Goal: Transaction & Acquisition: Purchase product/service

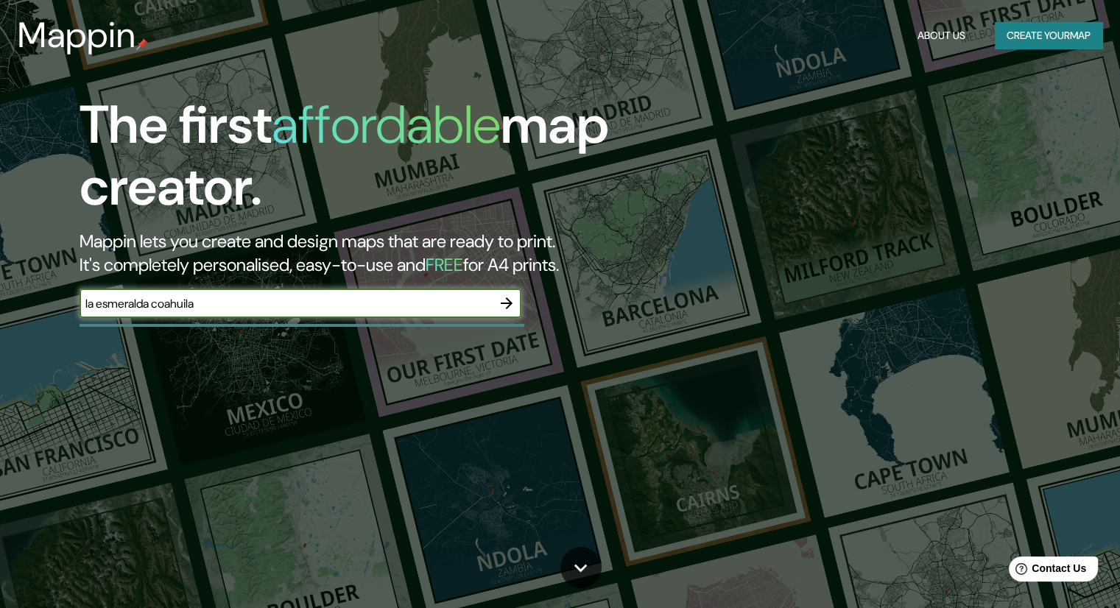
type input "la esmeralda coahuila"
click at [512, 305] on icon "button" at bounding box center [507, 303] width 18 height 18
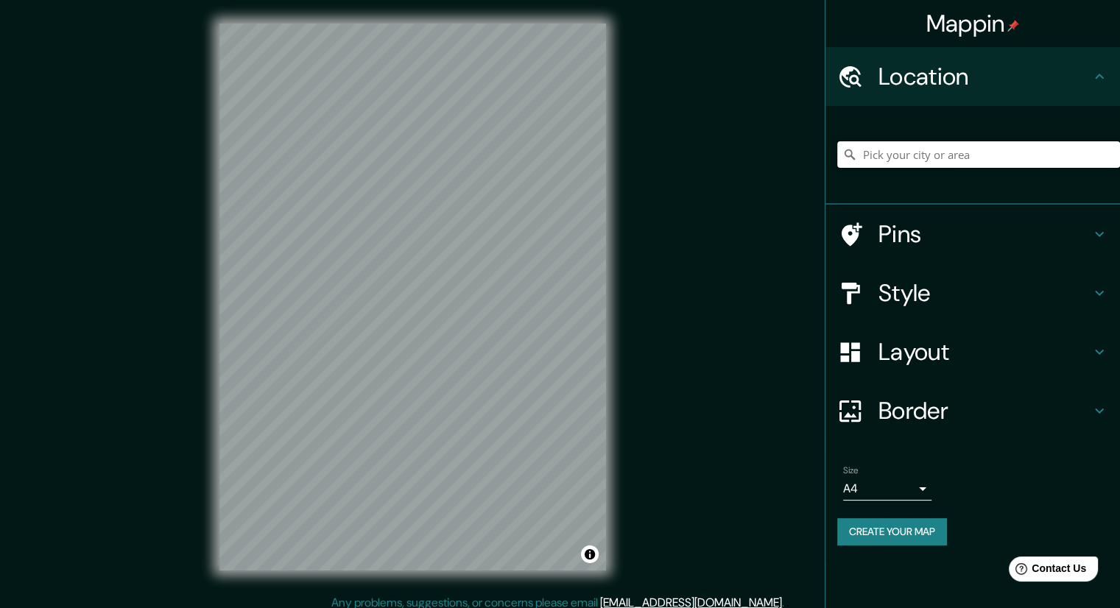
click at [916, 158] on input "Pick your city or area" at bounding box center [978, 154] width 283 height 27
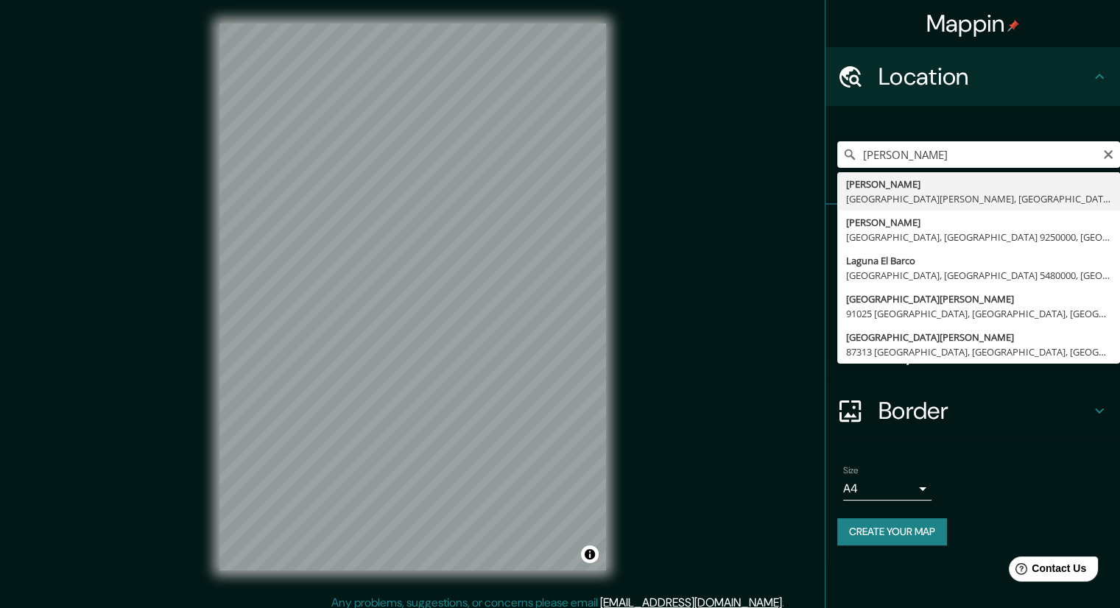
type input "[PERSON_NAME], [GEOGRAPHIC_DATA][PERSON_NAME], [GEOGRAPHIC_DATA]"
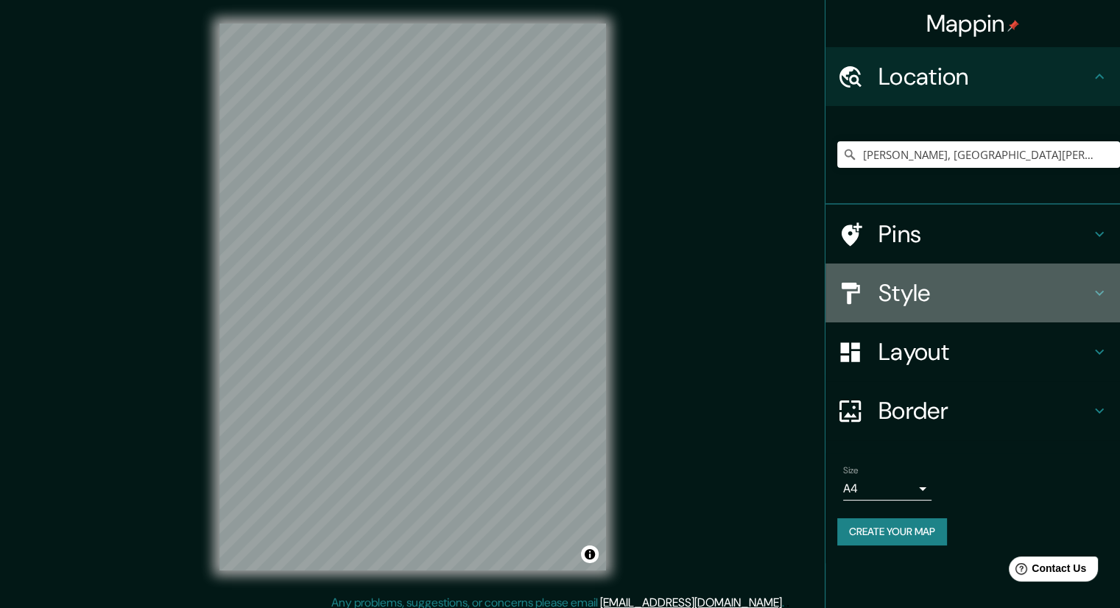
click at [1100, 287] on icon at bounding box center [1099, 293] width 18 height 18
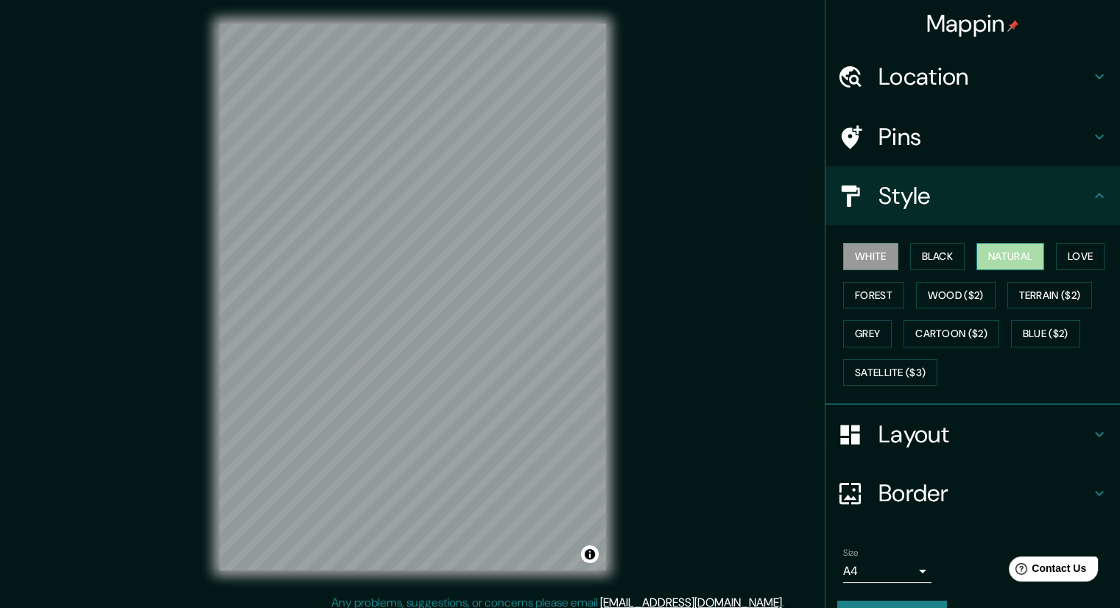
click at [989, 257] on button "Natural" at bounding box center [1010, 256] width 68 height 27
click at [863, 257] on button "White" at bounding box center [870, 256] width 55 height 27
click at [868, 369] on button "Satellite ($3)" at bounding box center [890, 372] width 94 height 27
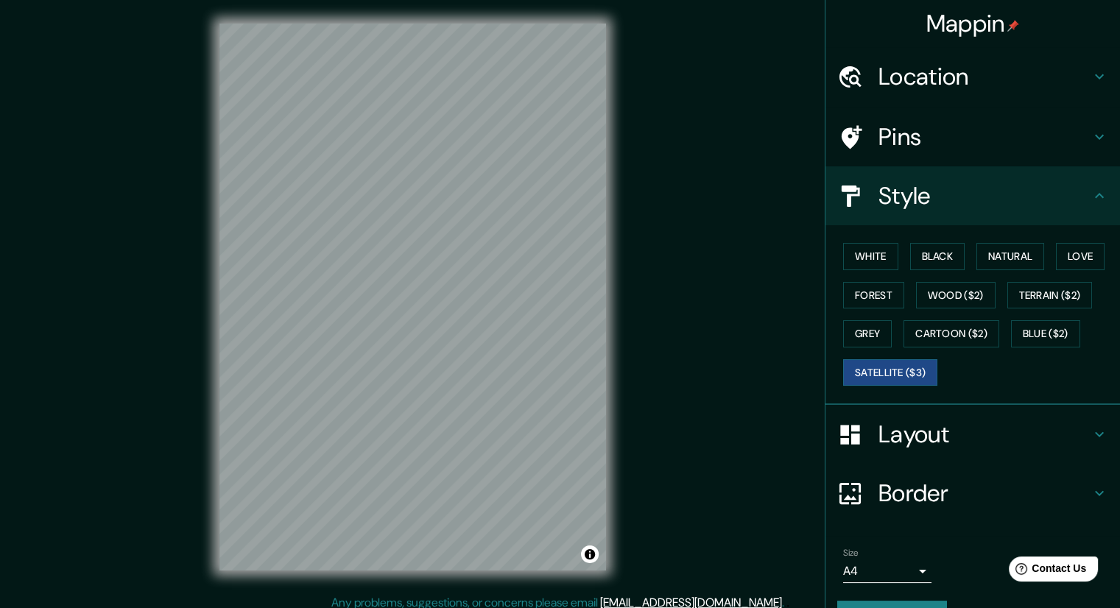
click at [1073, 80] on h4 "Location" at bounding box center [984, 76] width 212 height 29
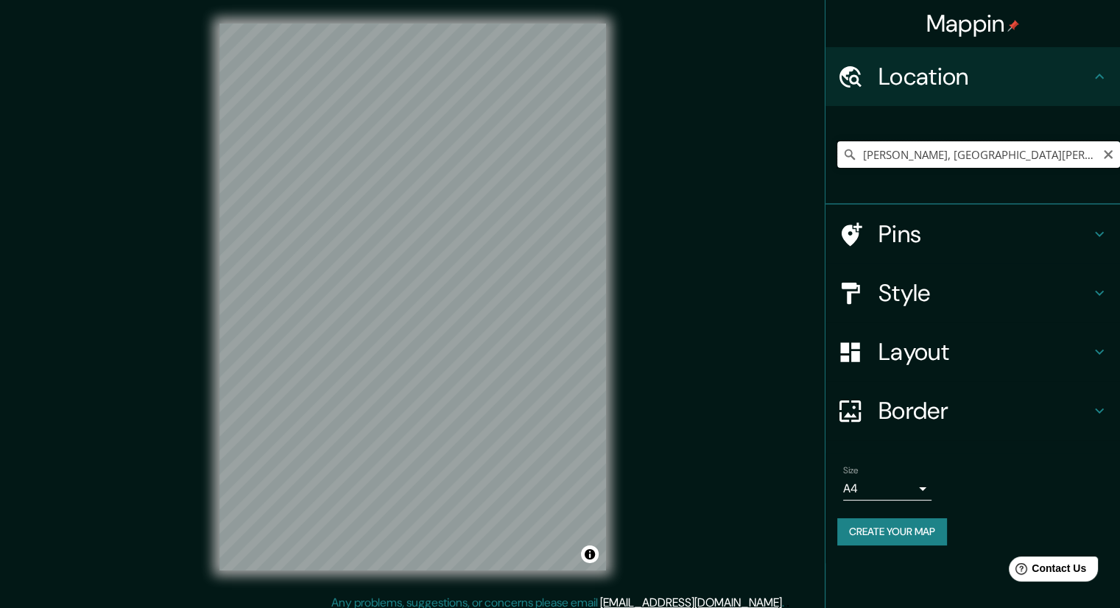
click at [916, 158] on input "[PERSON_NAME], [GEOGRAPHIC_DATA][PERSON_NAME], [GEOGRAPHIC_DATA]" at bounding box center [978, 154] width 283 height 27
click at [1111, 152] on icon "Clear" at bounding box center [1108, 155] width 12 height 12
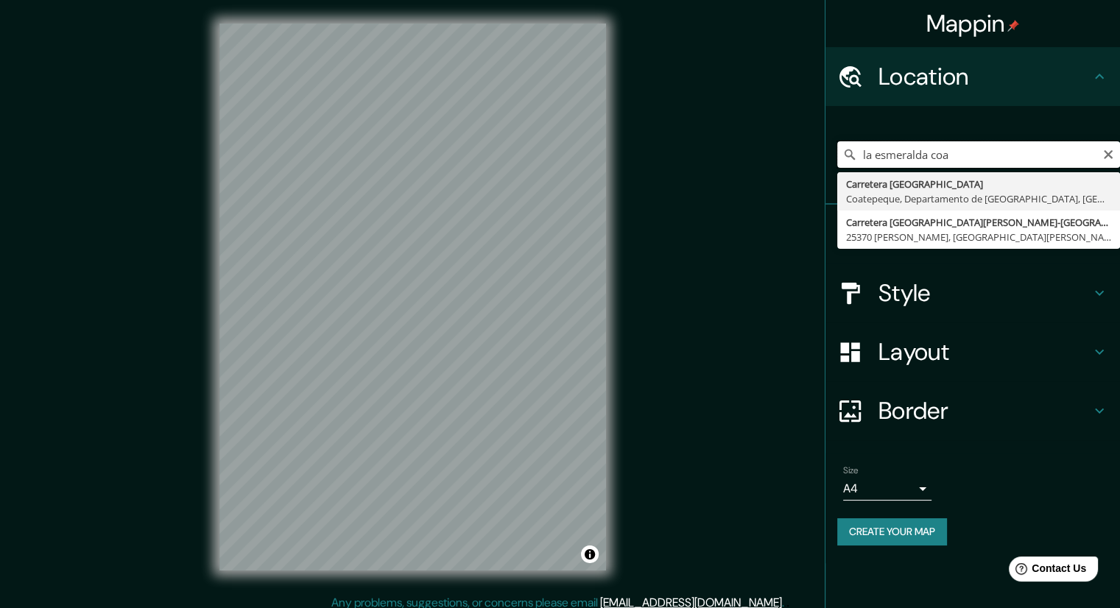
type input "la esmeralda coa"
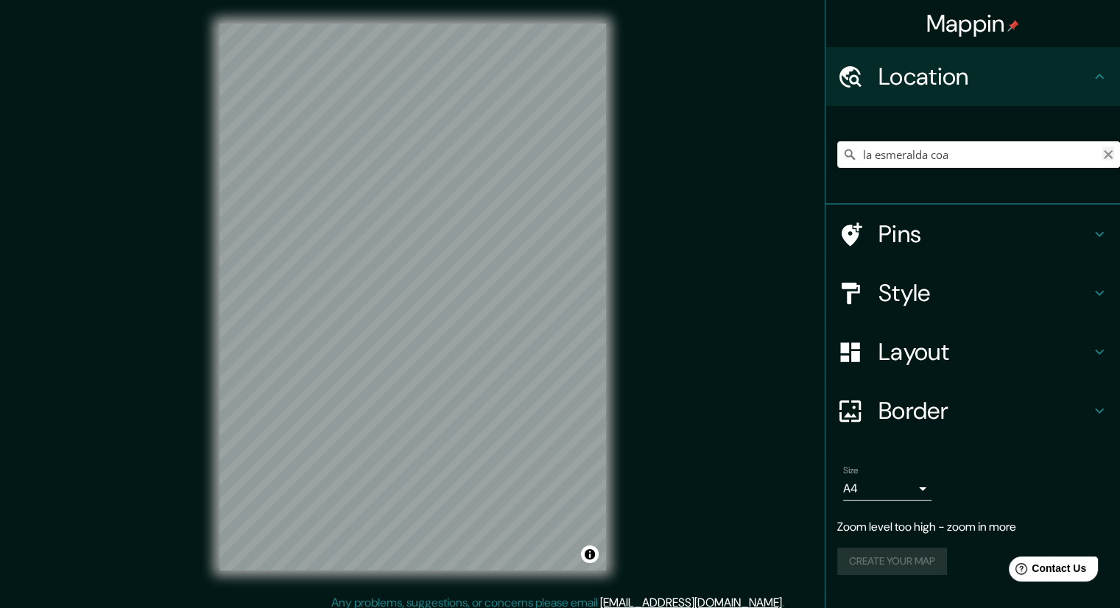
click at [1102, 154] on icon "Clear" at bounding box center [1108, 155] width 12 height 12
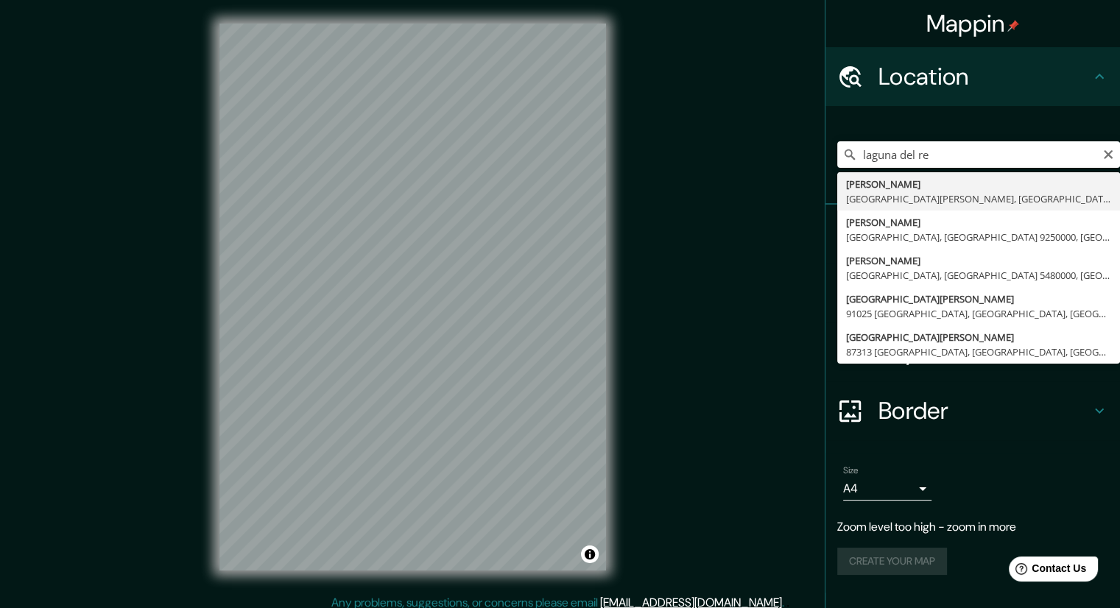
type input "[PERSON_NAME], [GEOGRAPHIC_DATA][PERSON_NAME], [GEOGRAPHIC_DATA]"
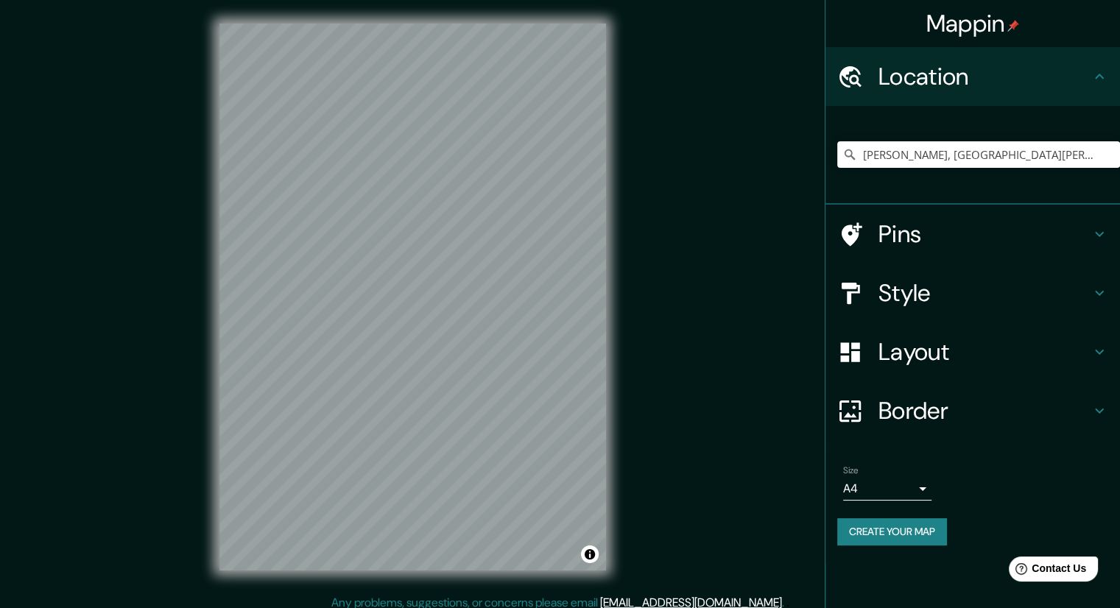
click at [1087, 345] on h4 "Layout" at bounding box center [984, 351] width 212 height 29
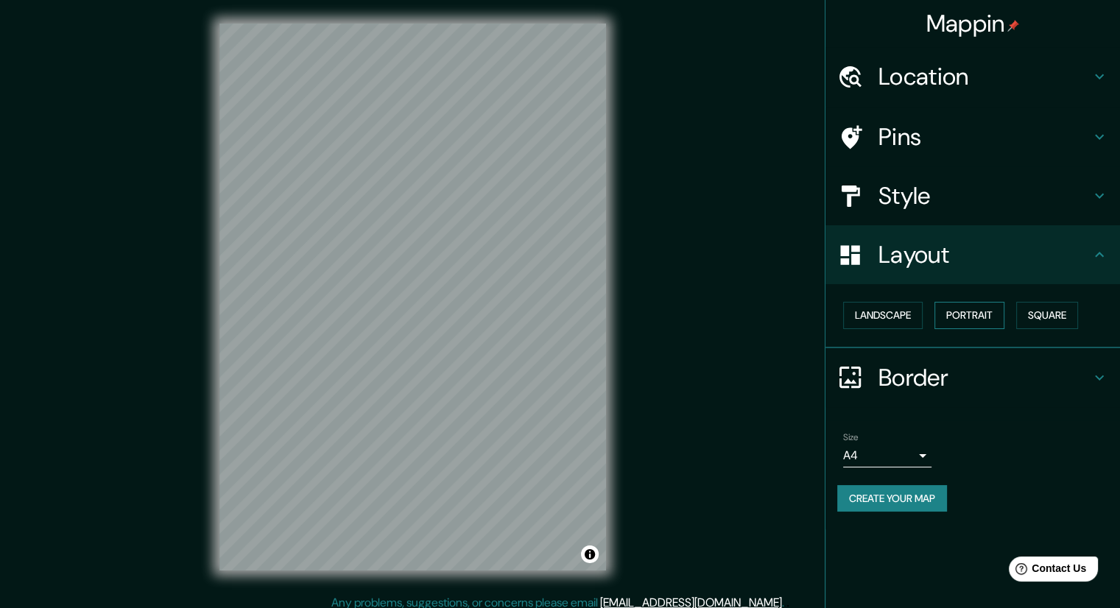
click at [981, 322] on button "Portrait" at bounding box center [969, 315] width 70 height 27
click at [880, 314] on button "Landscape" at bounding box center [883, 315] width 80 height 27
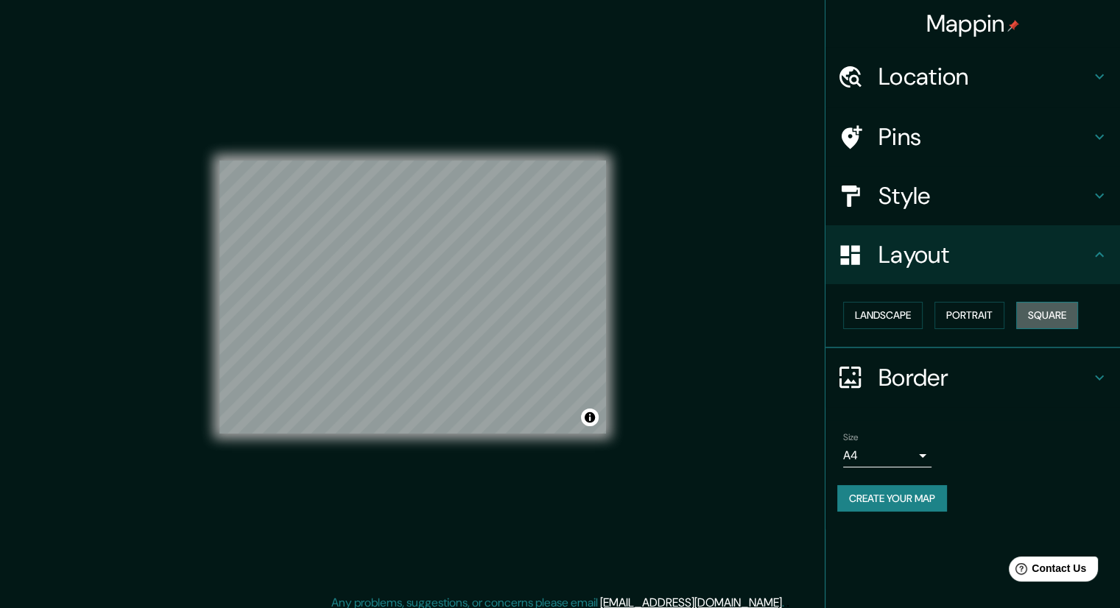
click at [1035, 315] on button "Square" at bounding box center [1047, 315] width 62 height 27
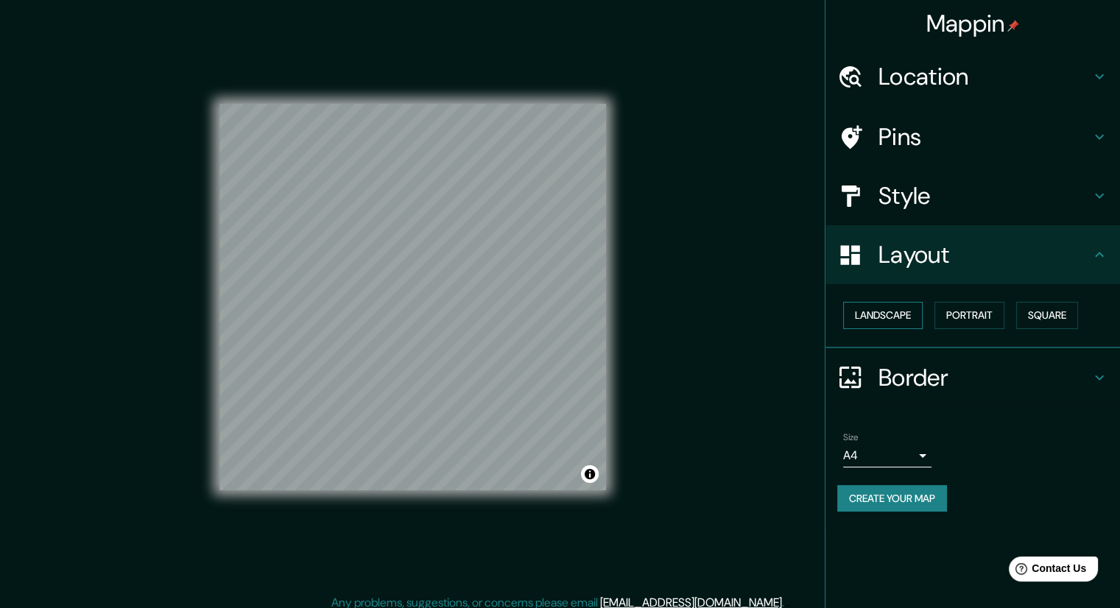
click at [869, 320] on button "Landscape" at bounding box center [883, 315] width 80 height 27
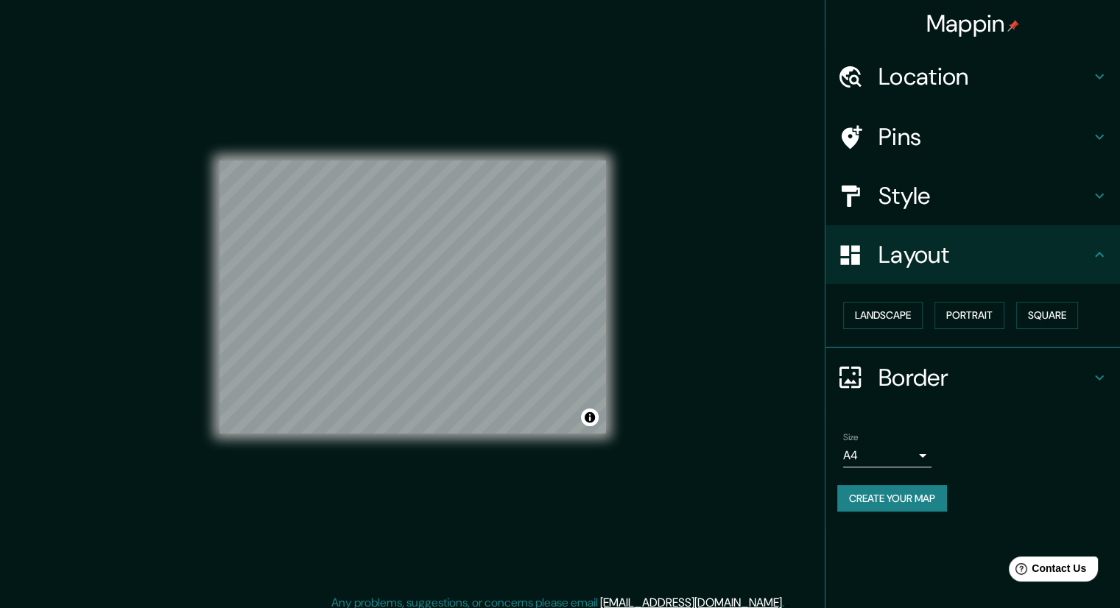
click at [938, 205] on h4 "Style" at bounding box center [984, 195] width 212 height 29
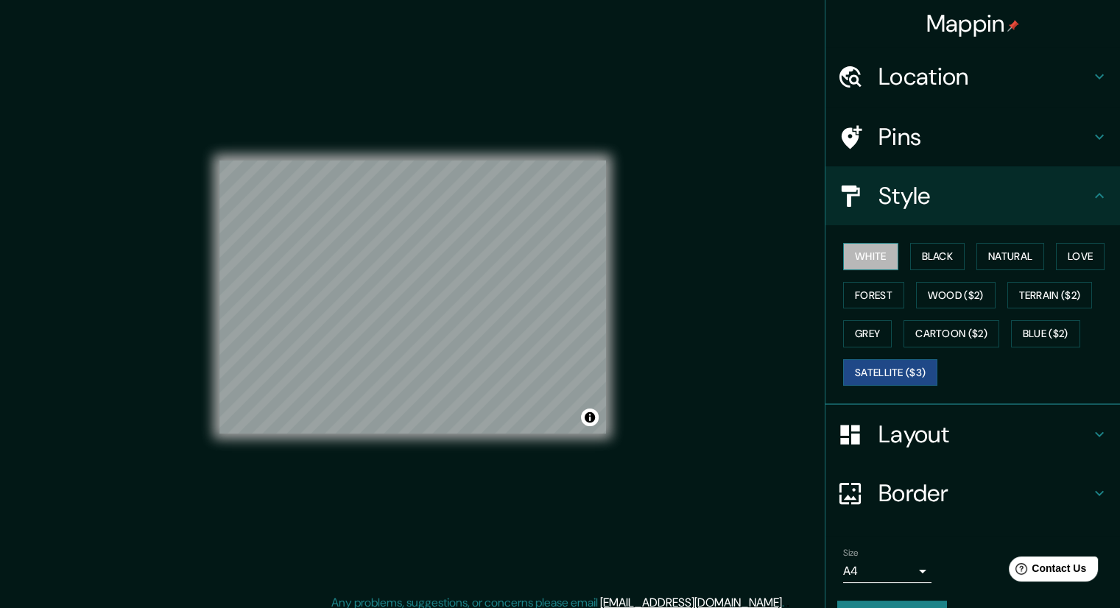
click at [880, 254] on button "White" at bounding box center [870, 256] width 55 height 27
click at [914, 249] on button "Black" at bounding box center [937, 256] width 55 height 27
click at [869, 257] on button "White" at bounding box center [870, 256] width 55 height 27
click at [860, 374] on button "Satellite ($3)" at bounding box center [890, 372] width 94 height 27
click at [854, 252] on button "White" at bounding box center [870, 256] width 55 height 27
